Goal: Transaction & Acquisition: Purchase product/service

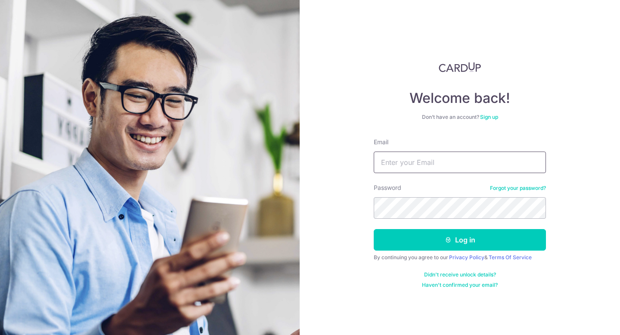
click at [434, 170] on input "Email" at bounding box center [460, 163] width 172 height 22
type input "[EMAIL_ADDRESS][DOMAIN_NAME]"
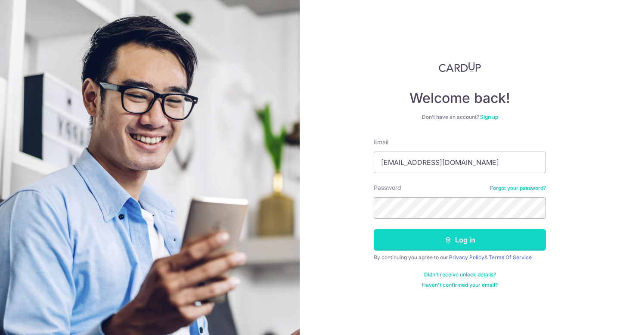
click at [427, 237] on button "Log in" at bounding box center [460, 240] width 172 height 22
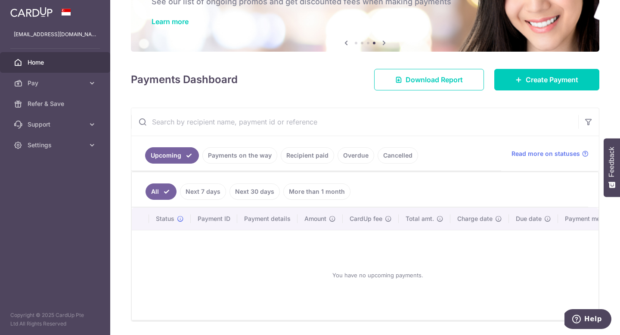
scroll to position [60, 0]
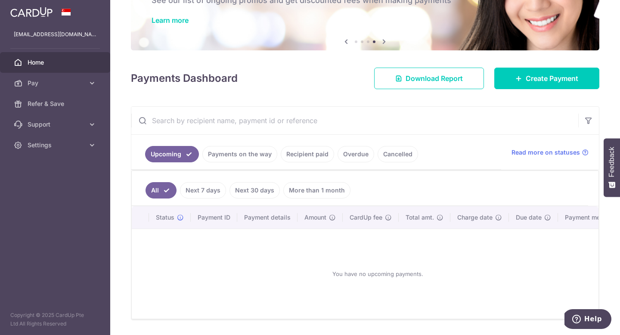
click at [306, 190] on link "More than 1 month" at bounding box center [316, 190] width 67 height 16
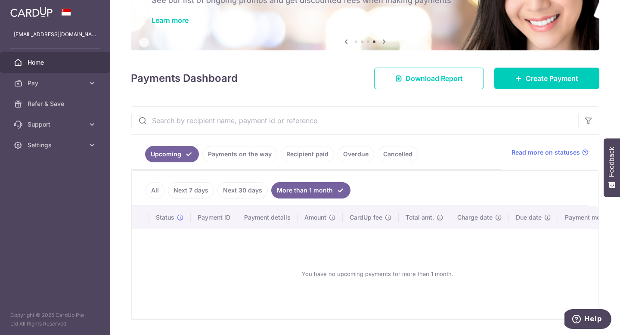
click at [156, 190] on link "All" at bounding box center [155, 190] width 19 height 16
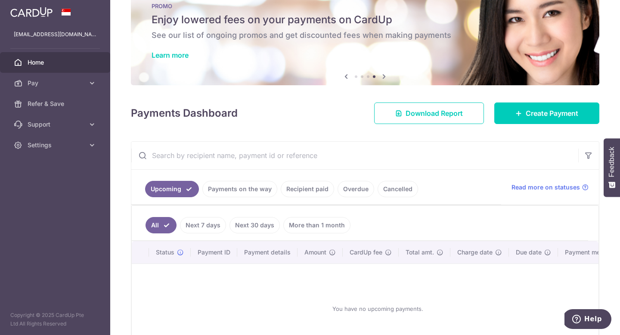
scroll to position [0, 0]
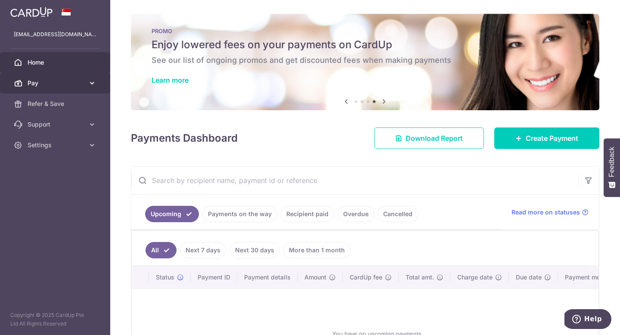
click at [78, 81] on span "Pay" at bounding box center [56, 83] width 57 height 9
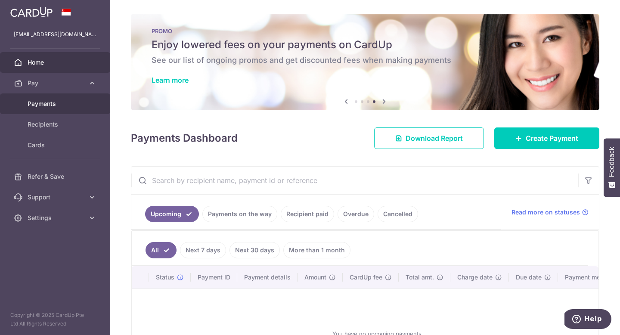
click at [72, 102] on span "Payments" at bounding box center [56, 104] width 57 height 9
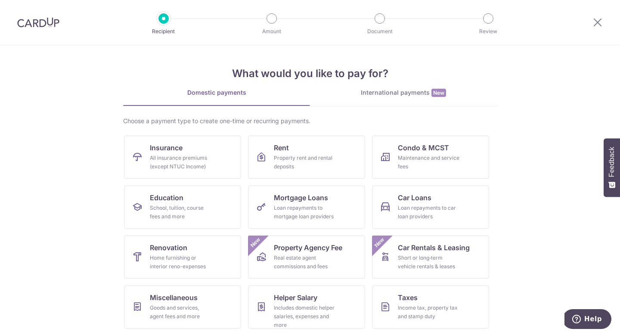
click at [591, 28] on div at bounding box center [598, 22] width 45 height 45
click at [596, 23] on icon at bounding box center [598, 22] width 10 height 11
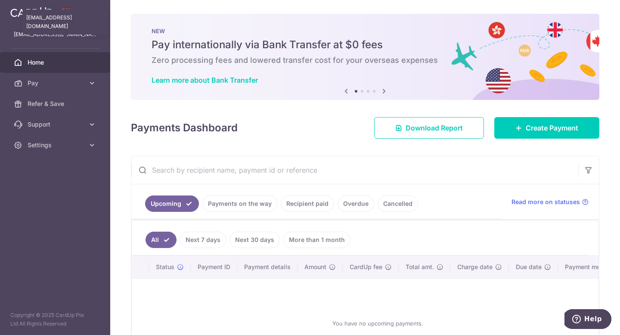
click at [71, 35] on p "giselleleepl@gmail.com" at bounding box center [55, 34] width 83 height 9
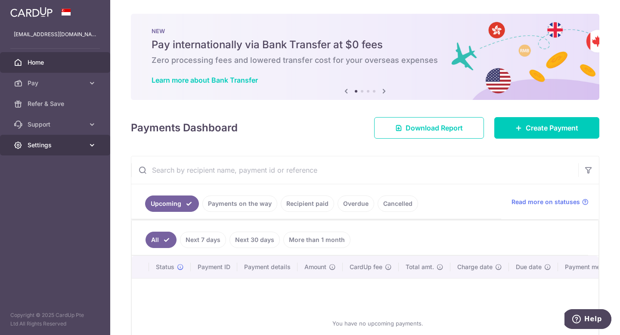
click at [61, 150] on link "Settings" at bounding box center [55, 145] width 110 height 21
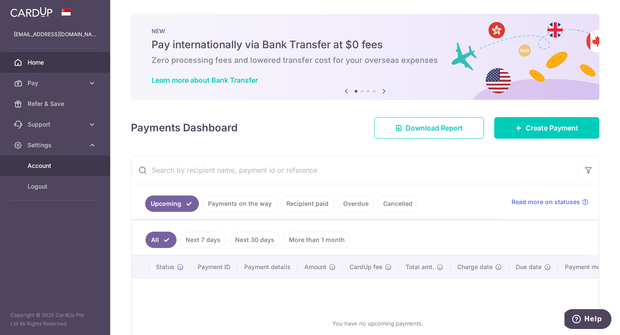
click at [56, 165] on span "Account" at bounding box center [56, 166] width 57 height 9
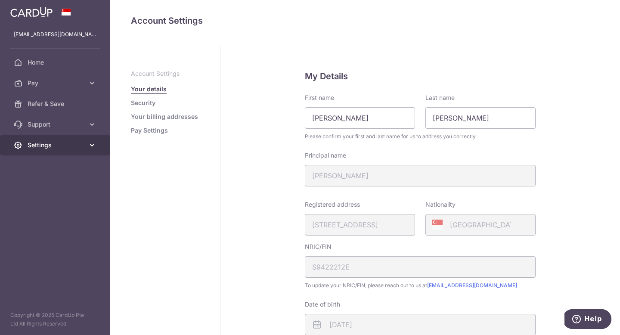
click at [50, 143] on span "Settings" at bounding box center [56, 145] width 57 height 9
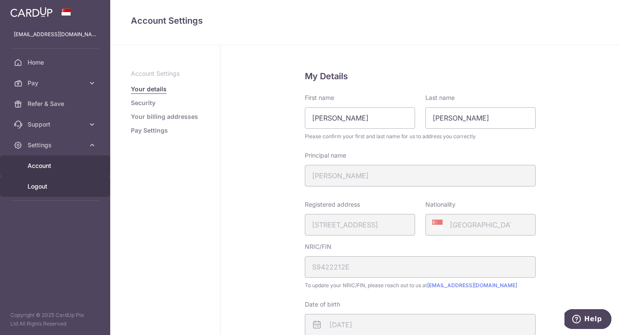
click at [50, 181] on link "Logout" at bounding box center [55, 186] width 110 height 21
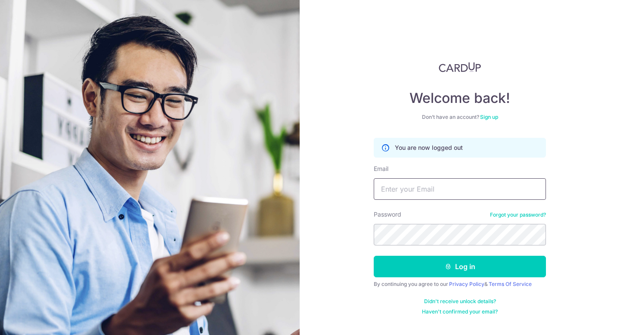
click at [404, 190] on input "Email" at bounding box center [460, 189] width 172 height 22
type input "thewildflaurs@gmail.com"
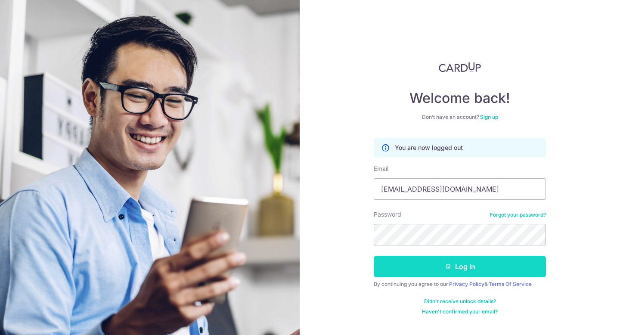
click at [395, 262] on button "Log in" at bounding box center [460, 267] width 172 height 22
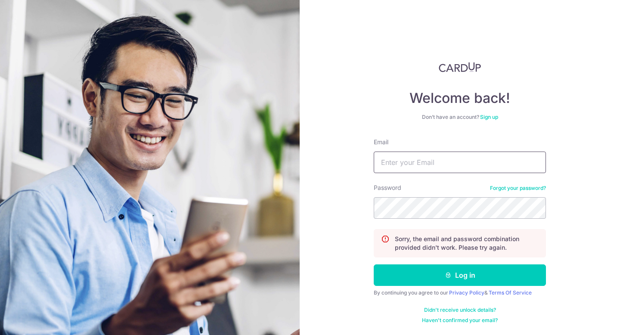
click at [402, 162] on input "Email" at bounding box center [460, 163] width 172 height 22
type input "[EMAIL_ADDRESS][DOMAIN_NAME]"
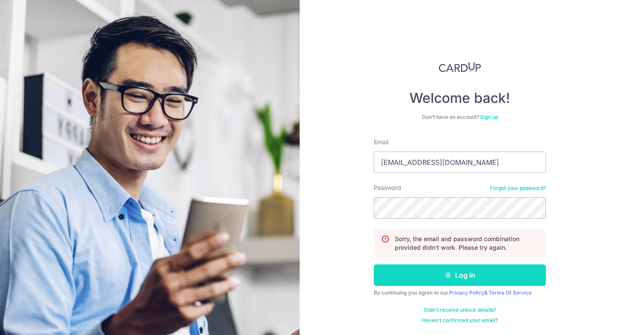
click at [435, 271] on button "Log in" at bounding box center [460, 276] width 172 height 22
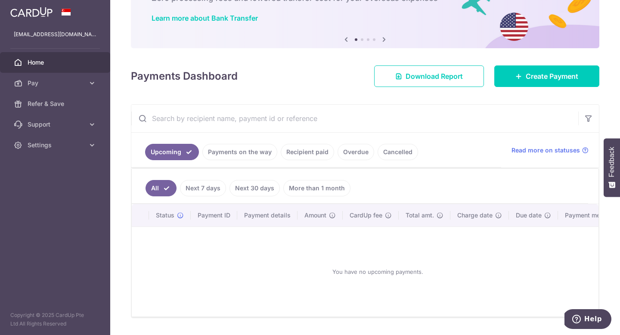
scroll to position [63, 0]
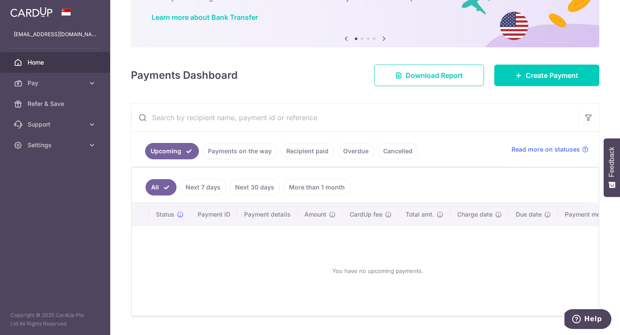
click at [253, 154] on link "Payments on the way" at bounding box center [239, 151] width 75 height 16
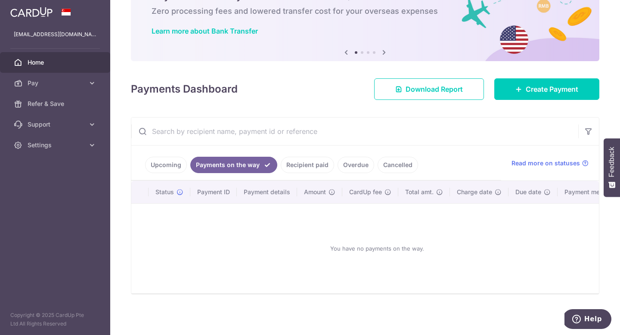
click at [317, 166] on link "Recipient paid" at bounding box center [307, 165] width 53 height 16
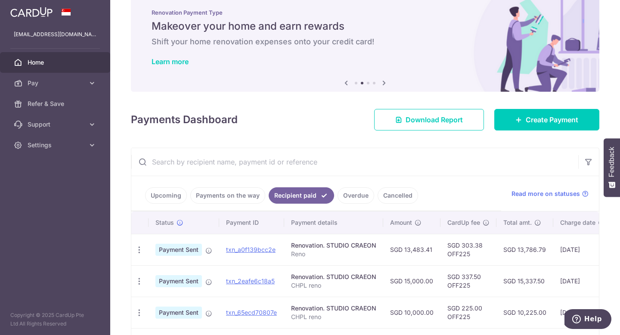
scroll to position [0, 0]
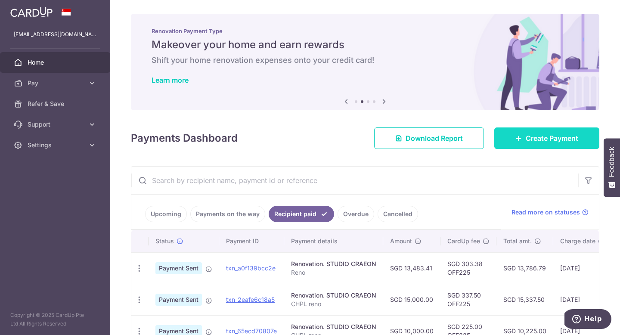
click at [556, 137] on span "Create Payment" at bounding box center [552, 138] width 53 height 10
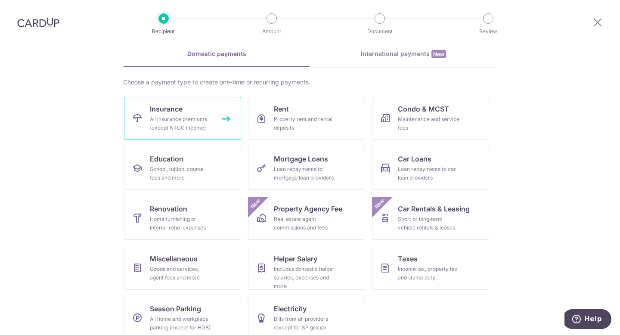
scroll to position [40, 0]
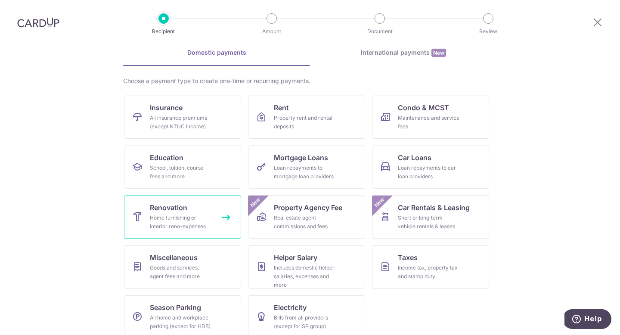
click at [199, 211] on link "Renovation Home furnishing or interior reno-expenses" at bounding box center [182, 217] width 117 height 43
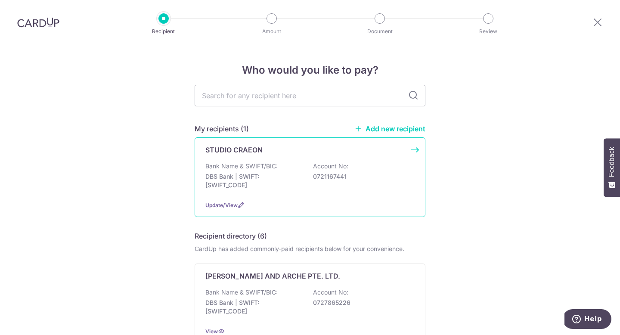
click at [264, 173] on p "DBS Bank | SWIFT: [SWIFT_CODE]" at bounding box center [254, 180] width 97 height 17
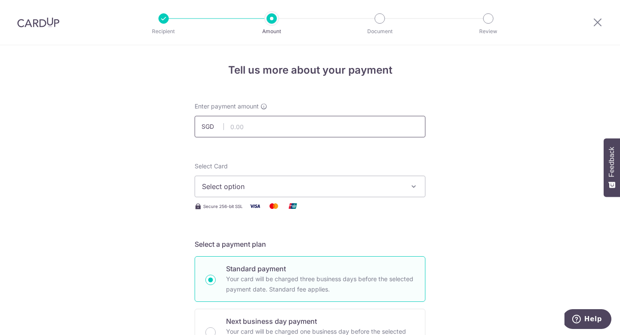
click at [261, 121] on input "text" at bounding box center [310, 127] width 231 height 22
type input "10,000.00"
click at [260, 187] on span "Select option" at bounding box center [302, 186] width 201 height 10
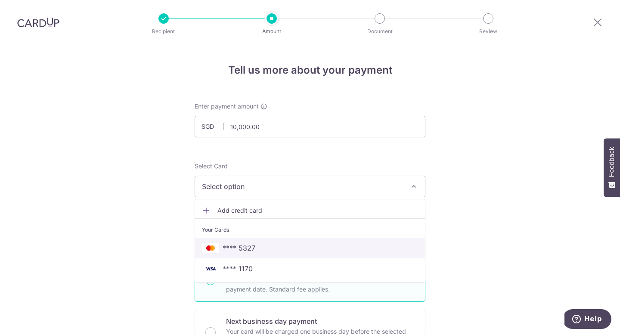
click at [262, 246] on span "**** 5327" at bounding box center [310, 248] width 216 height 10
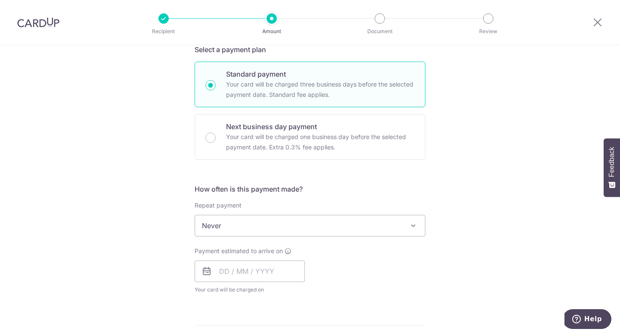
scroll to position [195, 0]
click at [259, 224] on span "Never" at bounding box center [310, 225] width 230 height 21
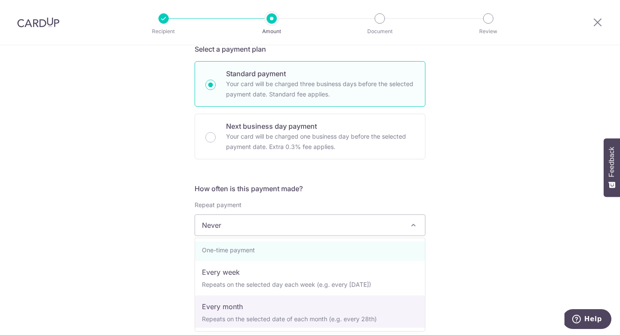
scroll to position [16, 0]
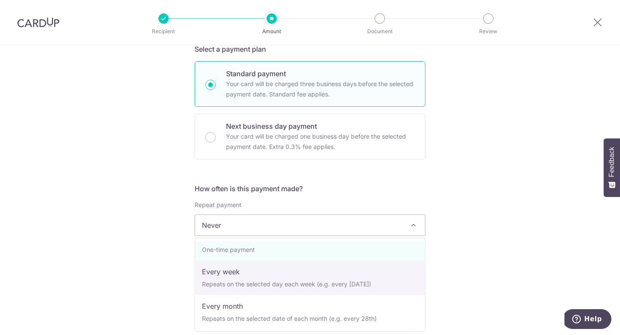
select select "2"
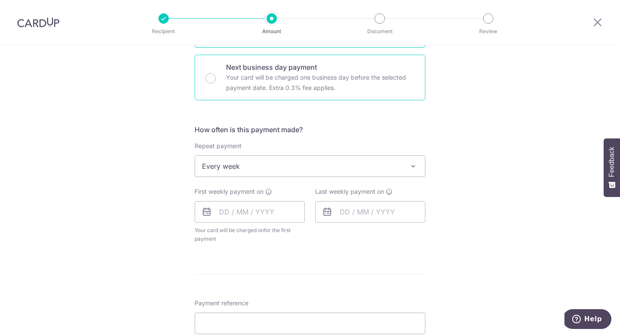
scroll to position [267, 0]
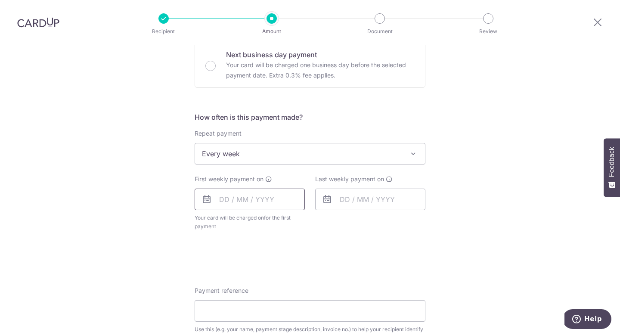
click at [238, 193] on input "text" at bounding box center [250, 200] width 110 height 22
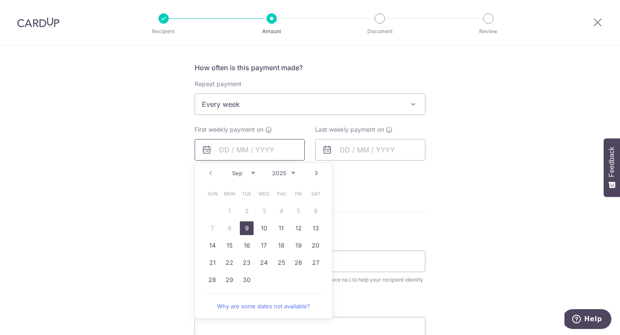
scroll to position [318, 0]
click at [297, 230] on link "12" at bounding box center [299, 226] width 14 height 14
type input "12/09/2025"
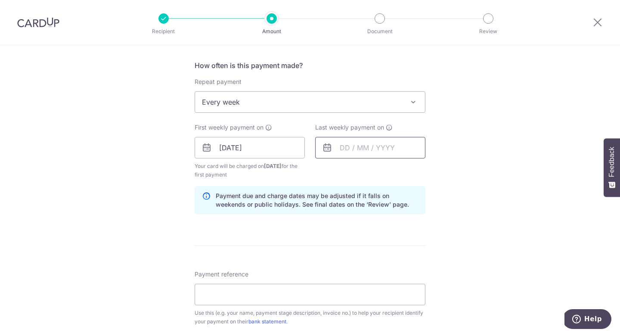
click at [349, 152] on input "text" at bounding box center [370, 148] width 110 height 22
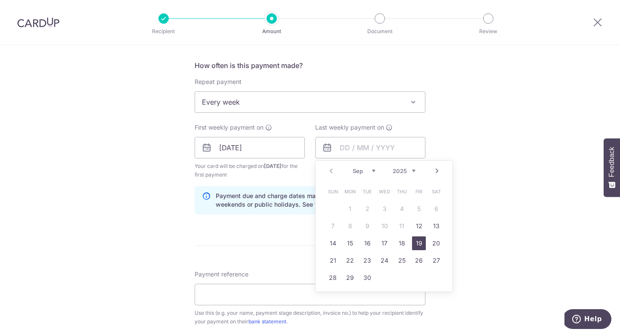
click at [418, 243] on link "19" at bounding box center [419, 244] width 14 height 14
type input "19/09/2025"
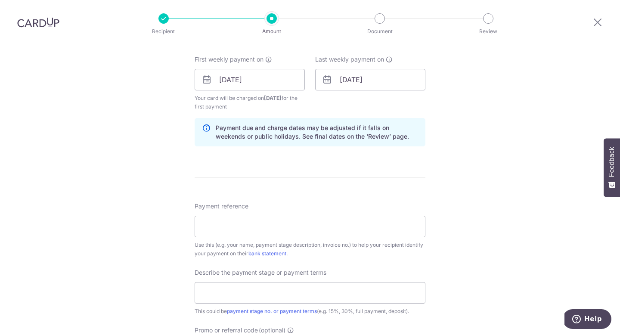
scroll to position [393, 0]
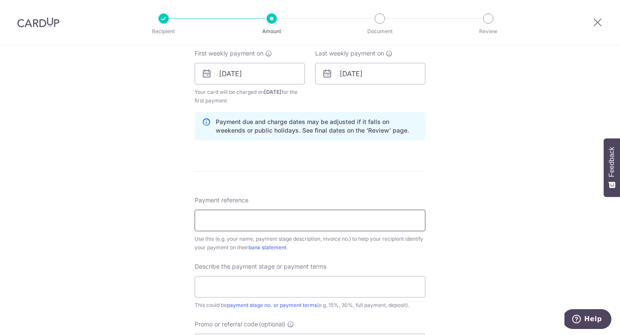
click at [374, 221] on input "Payment reference" at bounding box center [310, 221] width 231 height 22
click at [211, 222] on input "Capentry" at bounding box center [310, 221] width 231 height 22
type input "Carpentry"
click at [247, 292] on input "text" at bounding box center [310, 287] width 231 height 22
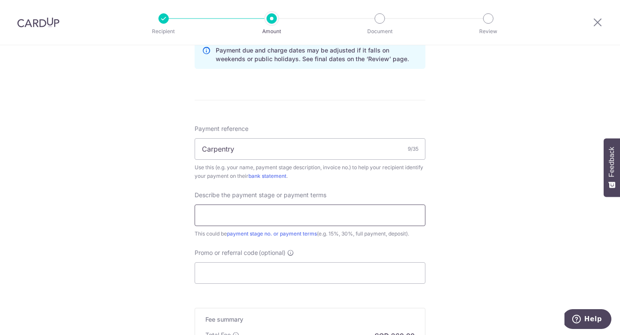
scroll to position [467, 0]
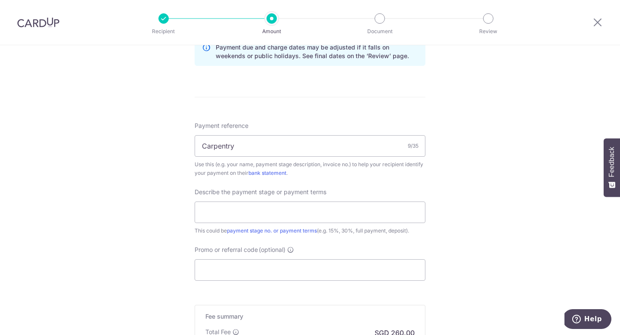
click at [411, 166] on div "Use this (e.g. your name, payment stage description, invoice no.) to help your …" at bounding box center [310, 168] width 231 height 17
drag, startPoint x: 258, startPoint y: 151, endPoint x: 174, endPoint y: 151, distance: 84.0
click at [174, 151] on div "Tell us more about your payment Enter payment amount SGD 10,000.00 10000.00 Sel…" at bounding box center [310, 18] width 620 height 881
drag, startPoint x: 245, startPoint y: 146, endPoint x: 183, endPoint y: 146, distance: 62.5
click at [183, 146] on div "Tell us more about your payment Enter payment amount SGD 10,000.00 10000.00 Sel…" at bounding box center [310, 18] width 620 height 881
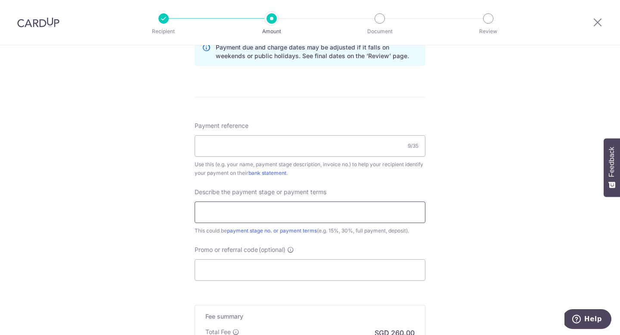
click at [231, 212] on input "text" at bounding box center [310, 213] width 231 height 22
paste input "Carpentry"
type input "Carpentry"
click at [232, 151] on input "Payment reference" at bounding box center [310, 146] width 231 height 22
type input "CHPL reno"
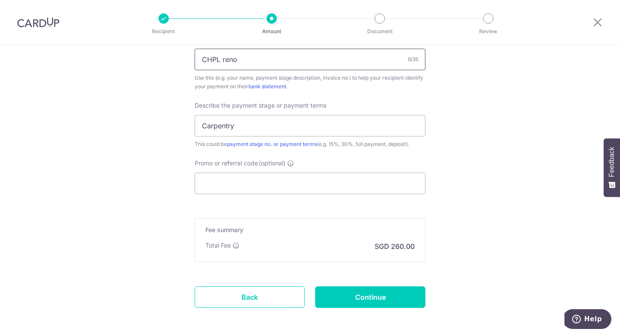
scroll to position [567, 0]
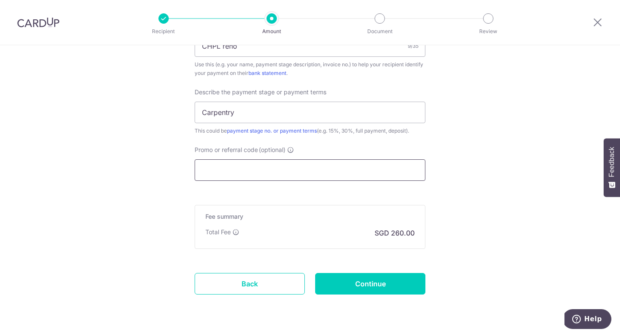
click at [255, 178] on input "Promo or referral code (optional)" at bounding box center [310, 170] width 231 height 22
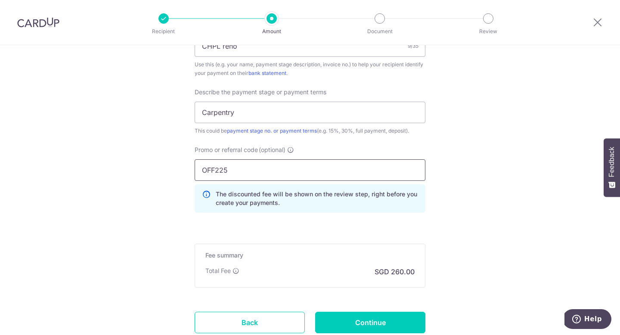
type input "OFF225"
click at [379, 318] on input "Continue" at bounding box center [370, 323] width 110 height 22
type input "Create Schedule"
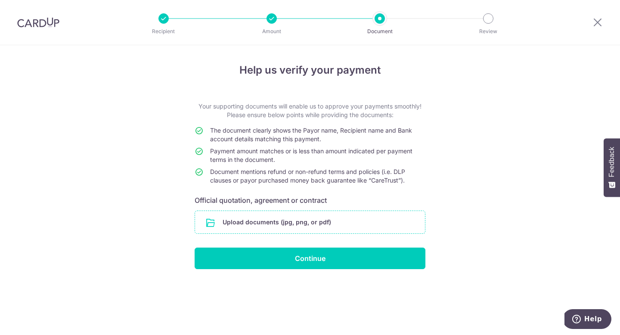
click at [363, 221] on input "file" at bounding box center [310, 222] width 230 height 22
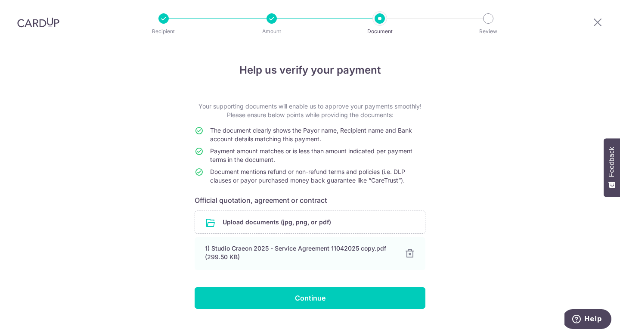
scroll to position [14, 0]
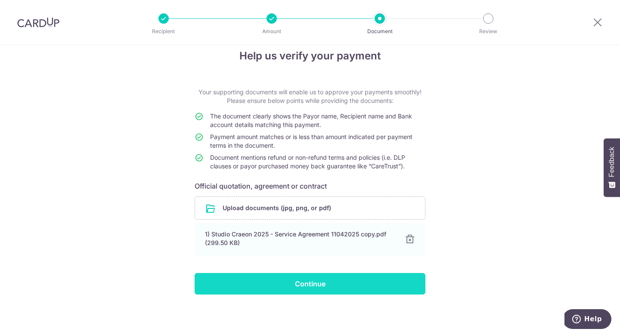
click at [302, 283] on input "Continue" at bounding box center [310, 284] width 231 height 22
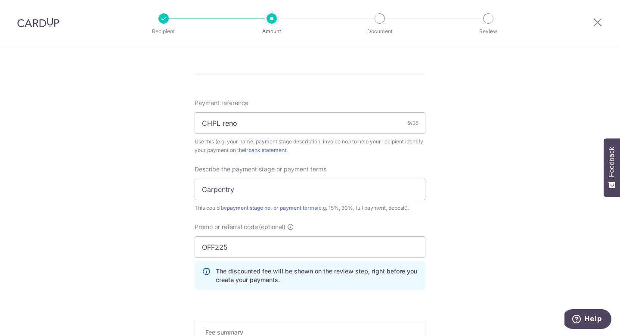
scroll to position [586, 0]
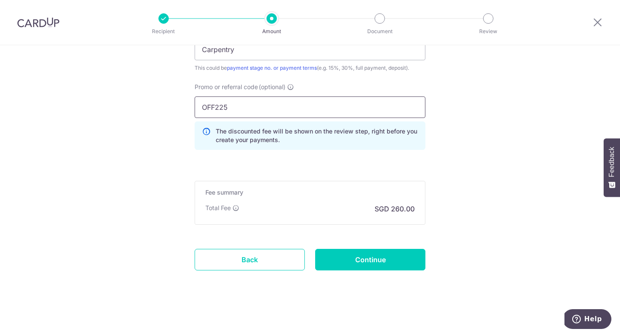
click at [260, 106] on input "OFF225" at bounding box center [310, 108] width 231 height 22
drag, startPoint x: 260, startPoint y: 106, endPoint x: 187, endPoint y: 105, distance: 73.3
type input "REC185"
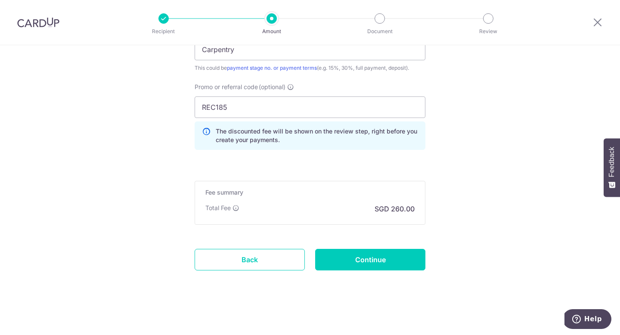
click at [349, 261] on input "Continue" at bounding box center [370, 260] width 110 height 22
type input "Update Schedule"
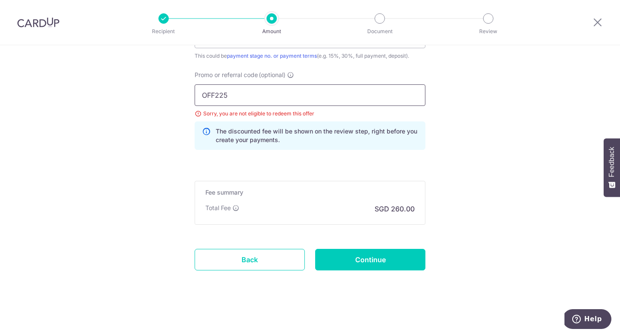
click at [287, 96] on input "OFF225" at bounding box center [310, 95] width 231 height 22
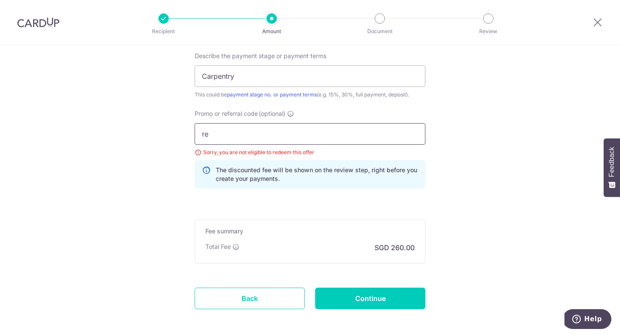
scroll to position [598, 0]
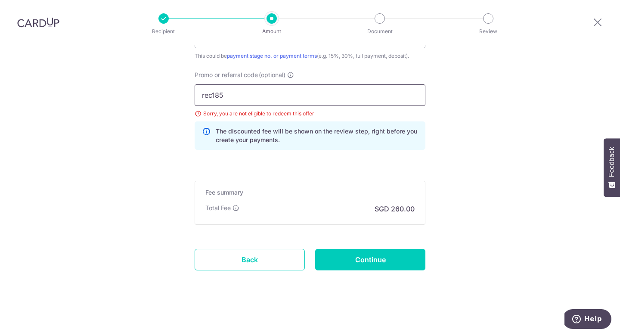
type input "rec185"
click at [306, 150] on div "The discounted fee will be shown on the review step, right before you create yo…" at bounding box center [310, 135] width 231 height 28
click at [357, 261] on input "Continue" at bounding box center [370, 260] width 110 height 22
type input "Update Schedule"
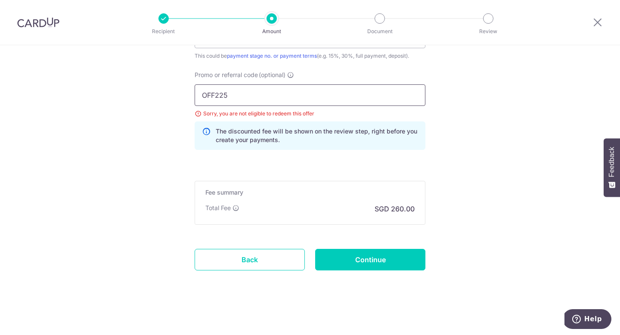
drag, startPoint x: 261, startPoint y: 93, endPoint x: 150, endPoint y: 89, distance: 111.2
type input "rec185"
click at [349, 249] on input "Continue" at bounding box center [370, 260] width 110 height 22
type input "Update Schedule"
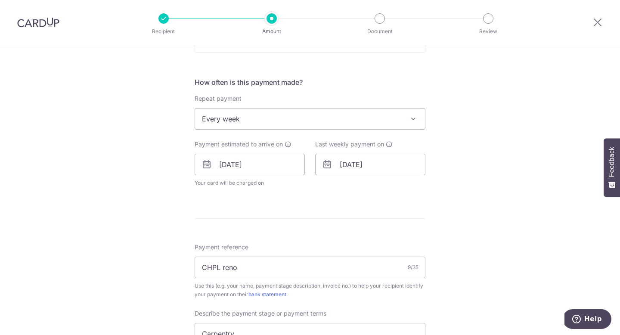
scroll to position [301, 0]
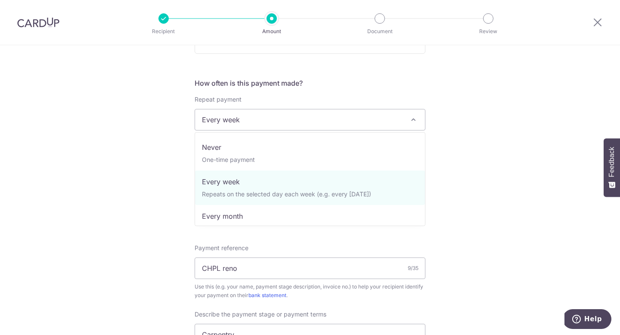
click at [416, 117] on span at bounding box center [413, 120] width 10 height 10
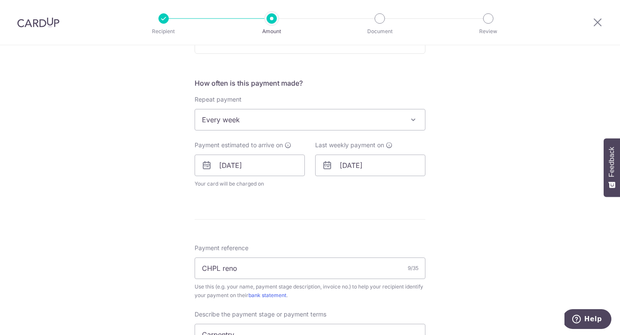
click at [416, 117] on span at bounding box center [413, 120] width 10 height 10
click at [288, 149] on label "Payment estimated to arrive on" at bounding box center [243, 145] width 97 height 9
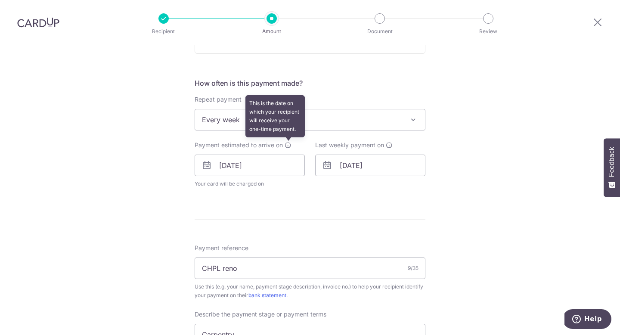
click at [288, 145] on icon at bounding box center [288, 145] width 7 height 7
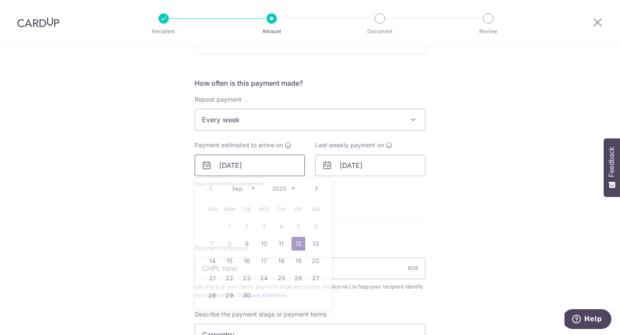
click at [279, 162] on input "[DATE]" at bounding box center [250, 166] width 110 height 22
click at [378, 214] on form "Enter payment amount SGD 10,000.00 10000.00 Select Card **** 5327 Add credit ca…" at bounding box center [310, 196] width 231 height 791
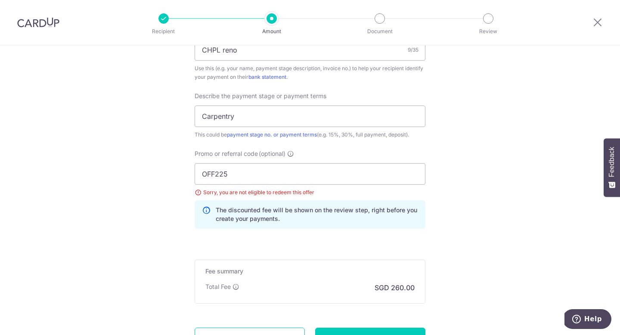
scroll to position [521, 0]
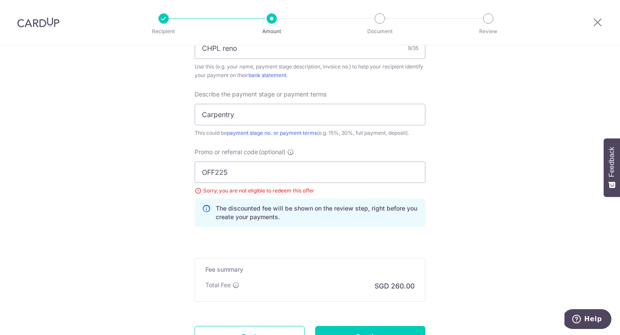
click at [198, 190] on div "Sorry, you are not eligible to redeem this offer" at bounding box center [310, 191] width 231 height 9
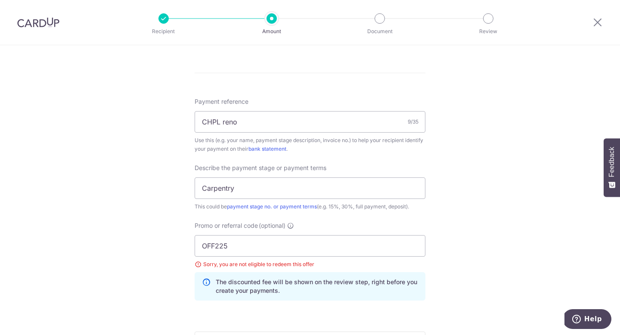
scroll to position [598, 0]
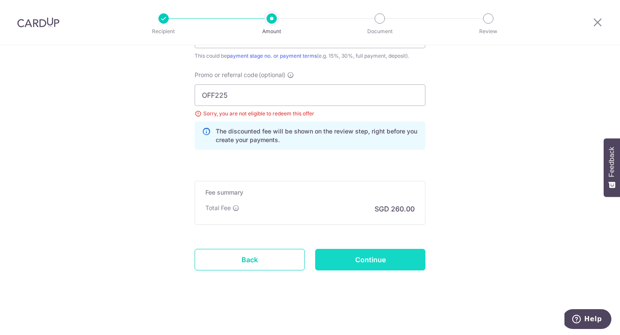
click at [399, 264] on input "Continue" at bounding box center [370, 260] width 110 height 22
type input "Update Schedule"
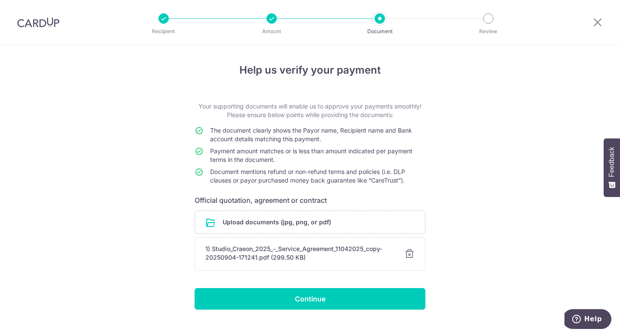
scroll to position [15, 0]
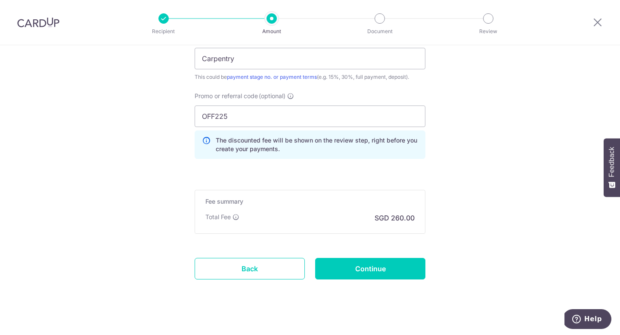
scroll to position [586, 0]
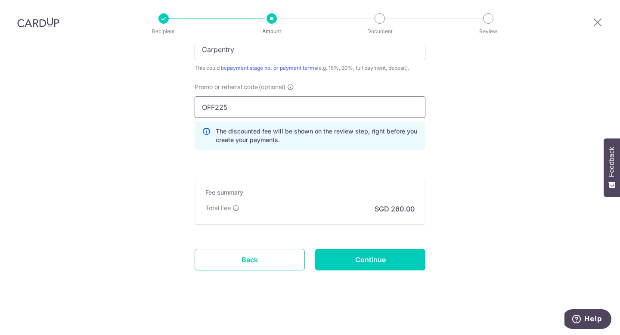
drag, startPoint x: 236, startPoint y: 104, endPoint x: 131, endPoint y: 111, distance: 105.8
paste input "REC18"
type input "REC185"
click at [342, 268] on input "Continue" at bounding box center [370, 260] width 110 height 22
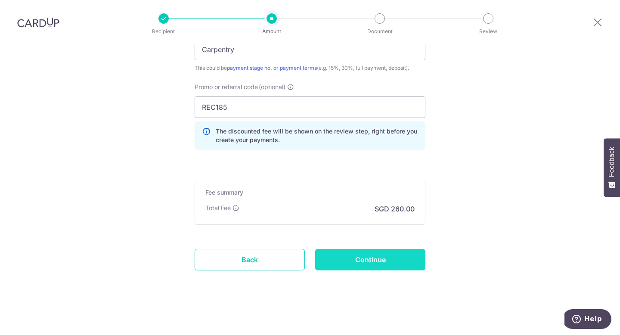
type input "Update Schedule"
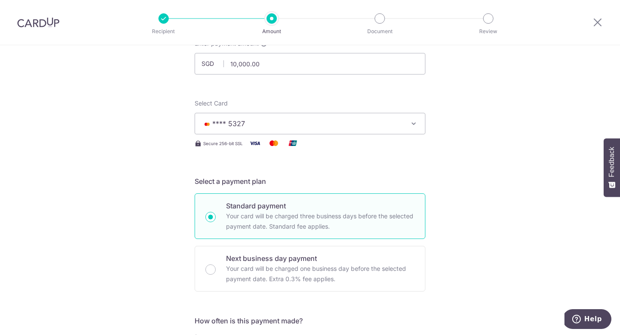
scroll to position [78, 0]
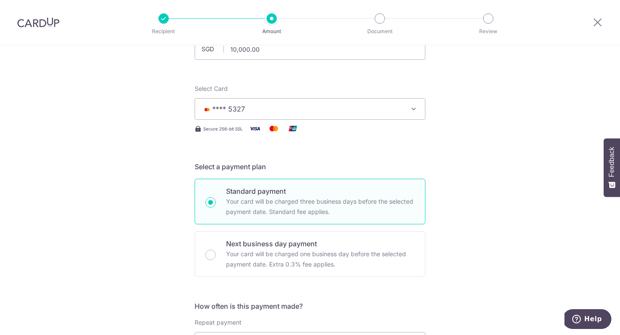
click at [338, 113] on span "**** 5327" at bounding box center [302, 109] width 201 height 10
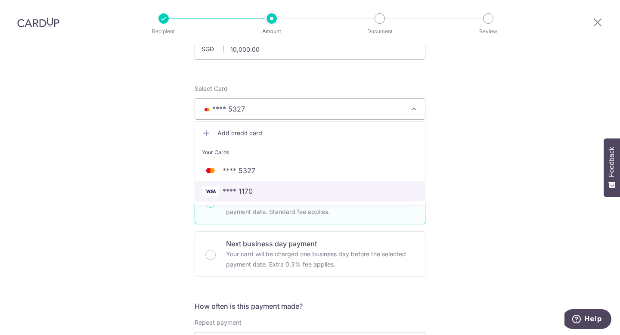
click at [317, 191] on span "**** 1170" at bounding box center [310, 191] width 216 height 10
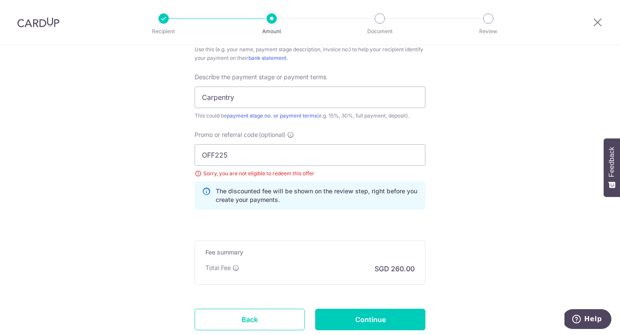
scroll to position [598, 0]
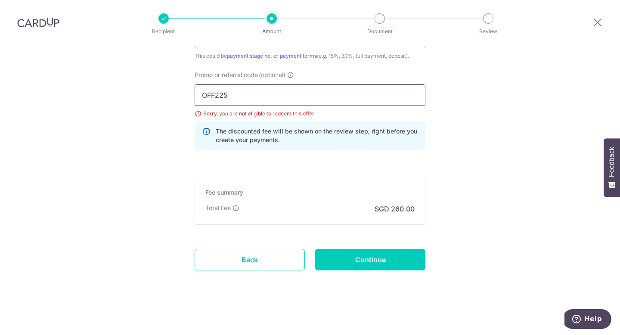
drag, startPoint x: 239, startPoint y: 99, endPoint x: 181, endPoint y: 98, distance: 58.2
paste input "REC18"
type input "REC185"
click at [388, 263] on input "Continue" at bounding box center [370, 260] width 110 height 22
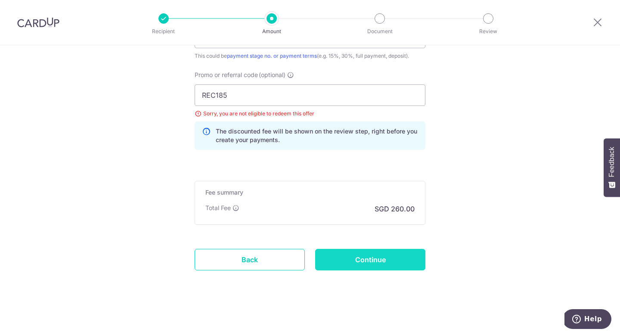
type input "Update Schedule"
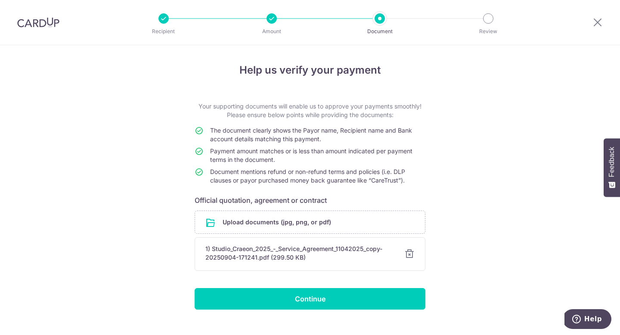
scroll to position [15, 0]
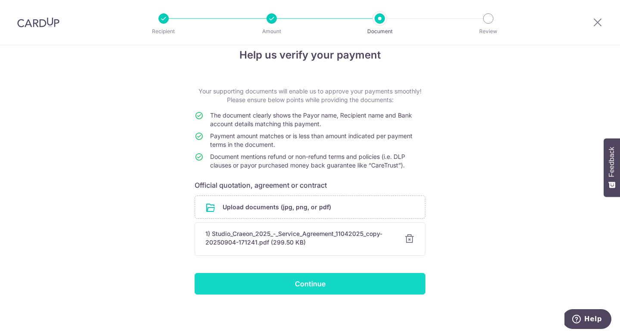
click at [378, 290] on input "Continue" at bounding box center [310, 284] width 231 height 22
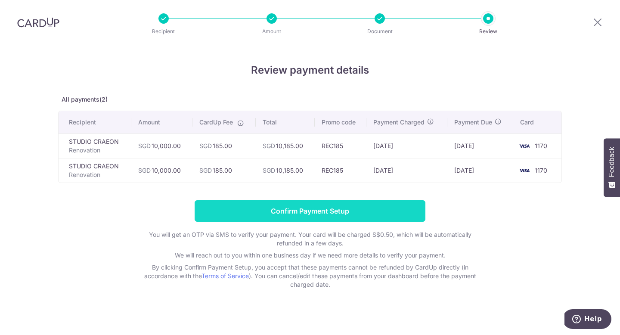
click at [278, 210] on input "Confirm Payment Setup" at bounding box center [310, 211] width 231 height 22
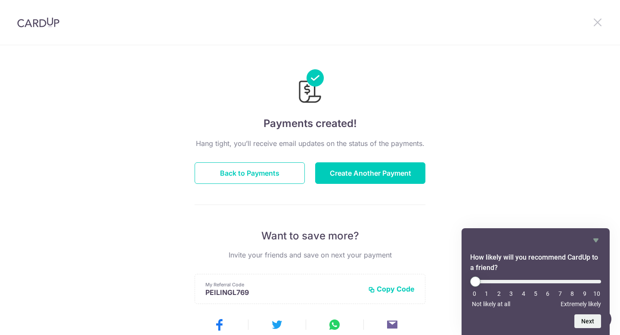
click at [601, 24] on icon at bounding box center [598, 22] width 10 height 11
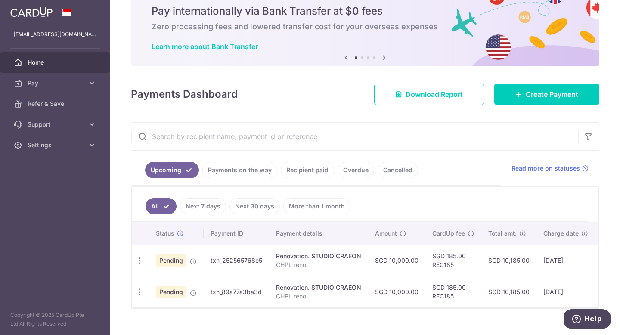
scroll to position [48, 0]
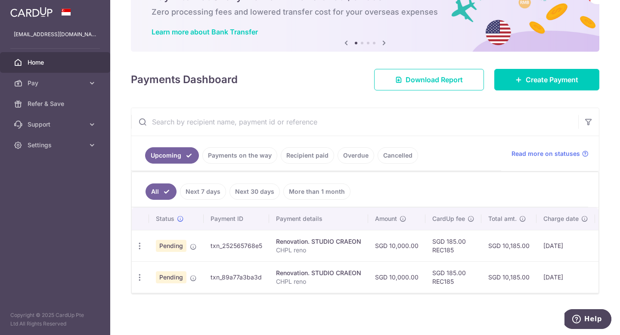
click at [300, 159] on link "Recipient paid" at bounding box center [307, 155] width 53 height 16
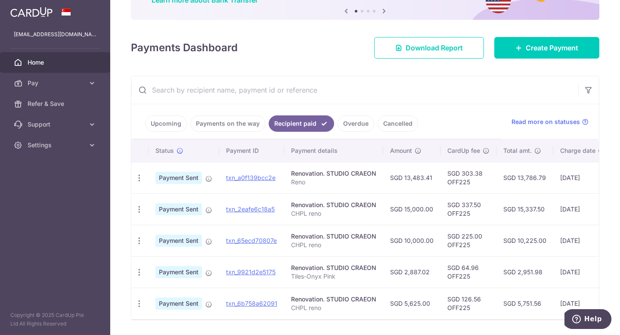
scroll to position [106, 0]
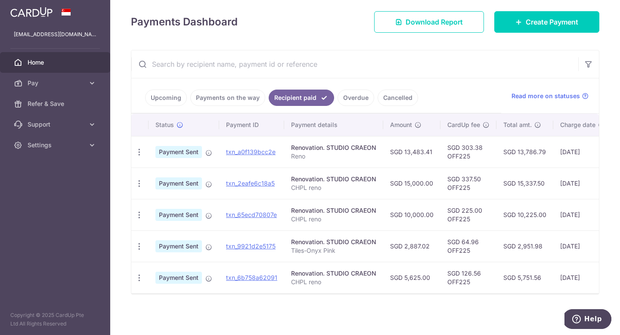
click at [168, 100] on link "Upcoming" at bounding box center [166, 98] width 42 height 16
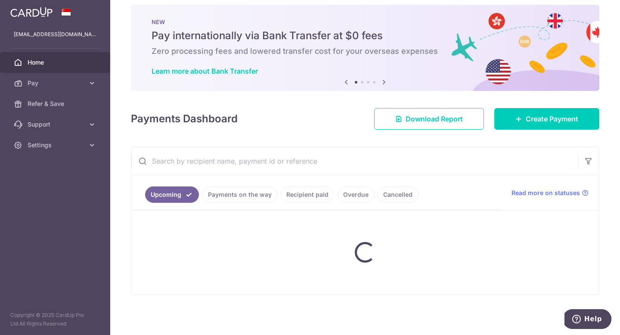
scroll to position [48, 0]
